Goal: Task Accomplishment & Management: Manage account settings

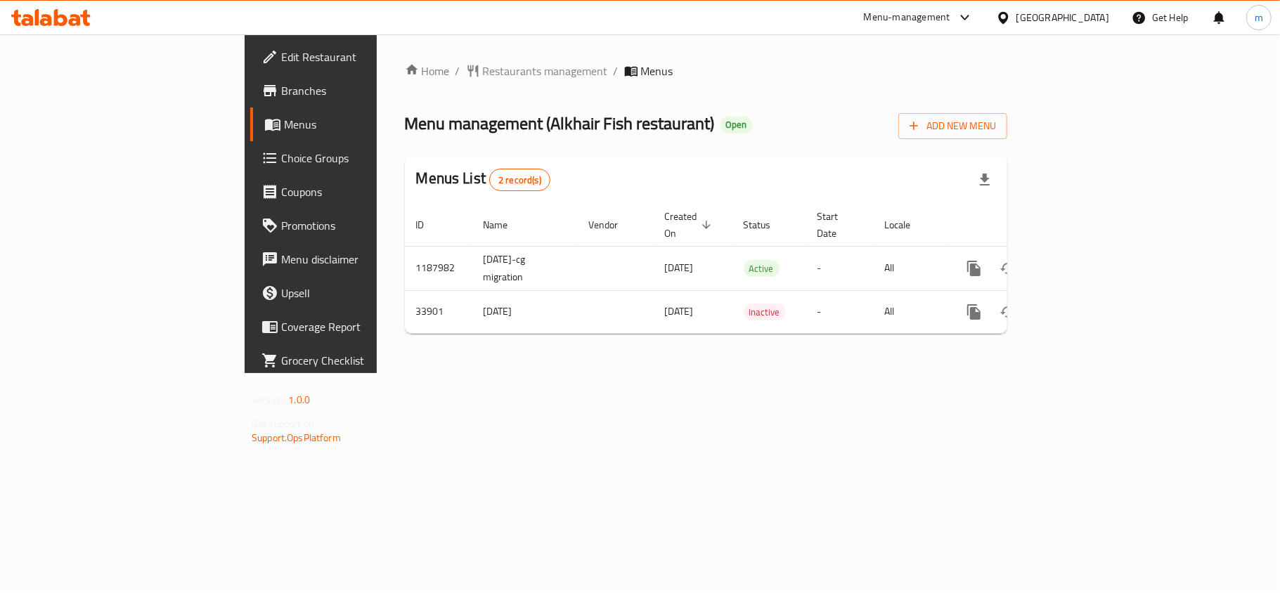
click at [82, 18] on icon at bounding box center [50, 17] width 79 height 17
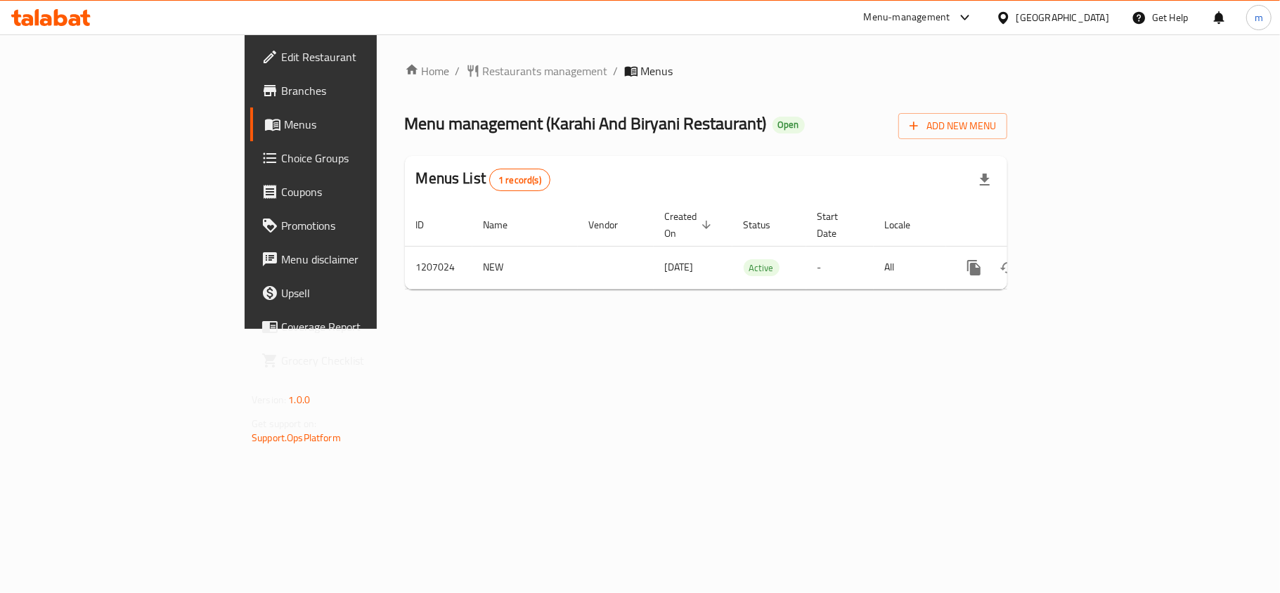
click at [67, 17] on icon at bounding box center [50, 17] width 79 height 17
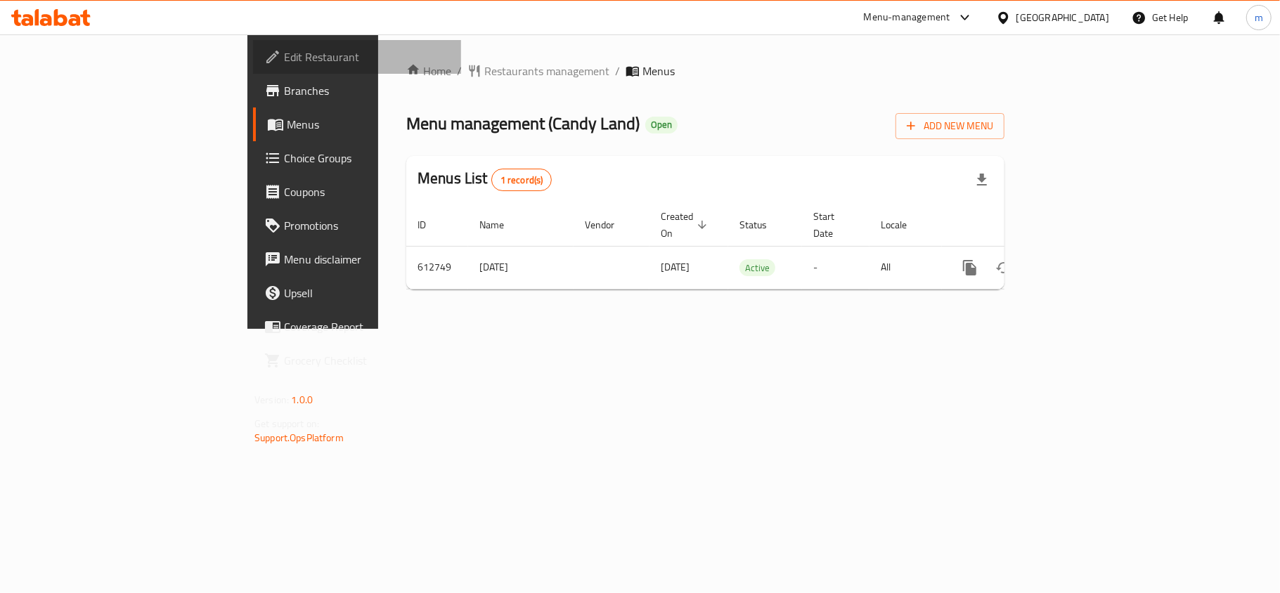
click at [284, 51] on span "Edit Restaurant" at bounding box center [367, 56] width 166 height 17
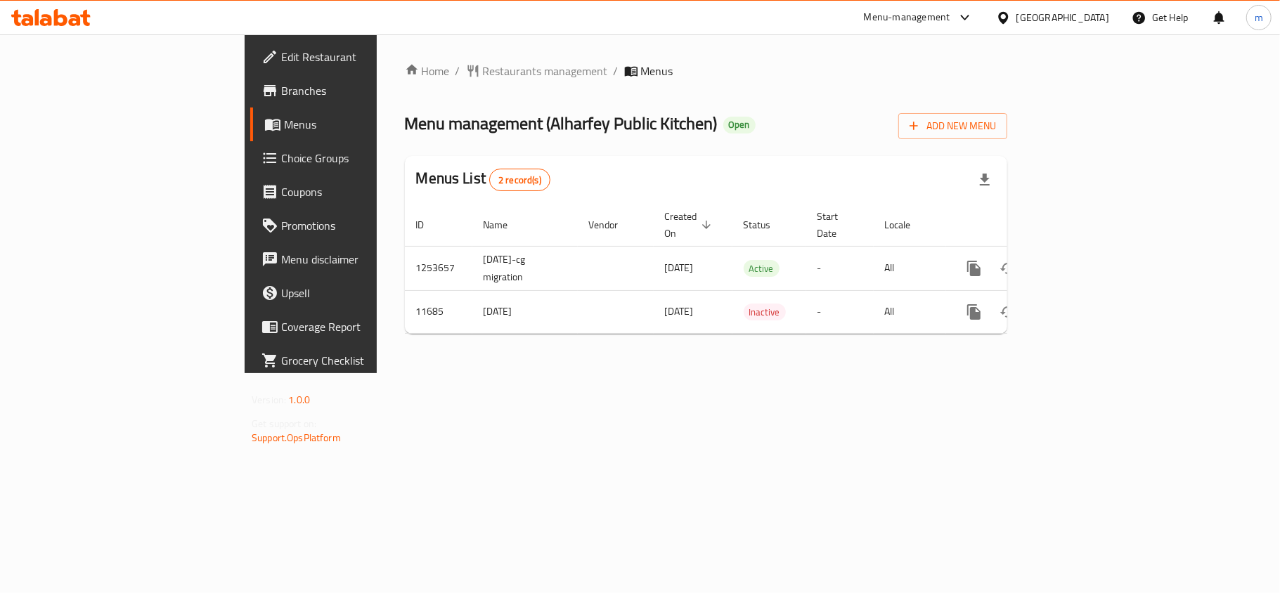
click at [990, 158] on div "Menus List 2 record(s)" at bounding box center [706, 180] width 602 height 48
click at [580, 69] on ol "Home / Restaurants management / Menus" at bounding box center [706, 71] width 602 height 17
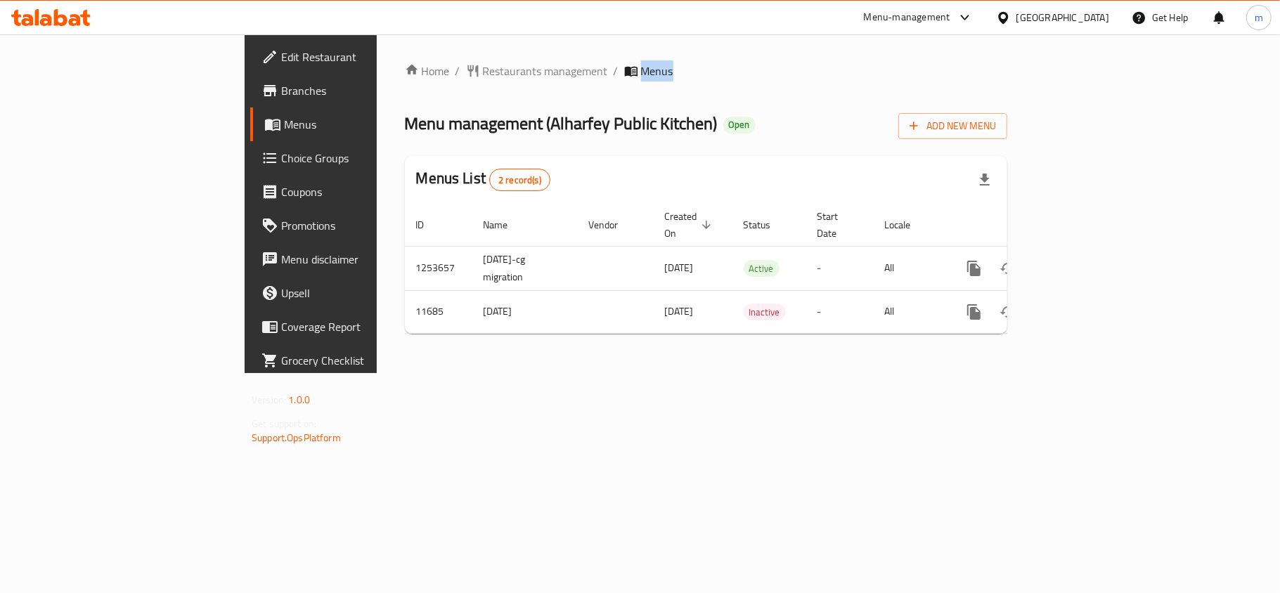
click at [620, 59] on div "Home / Restaurants management / Menus Menu management ( Alharfey Public Kitchen…" at bounding box center [706, 203] width 658 height 339
